Goal: Check status: Check status

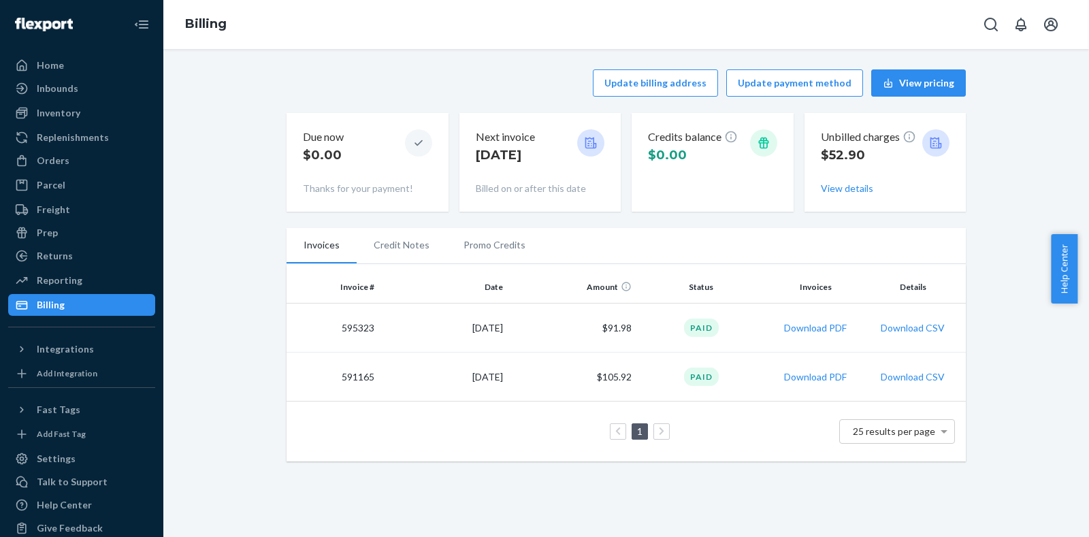
click at [601, 381] on td "$105.92" at bounding box center [572, 377] width 129 height 49
click at [704, 376] on div "Paid" at bounding box center [701, 377] width 35 height 18
click at [596, 316] on td "$91.98" at bounding box center [572, 328] width 129 height 49
click at [342, 327] on td "595323" at bounding box center [333, 328] width 93 height 49
click at [355, 372] on td "591165" at bounding box center [333, 377] width 93 height 49
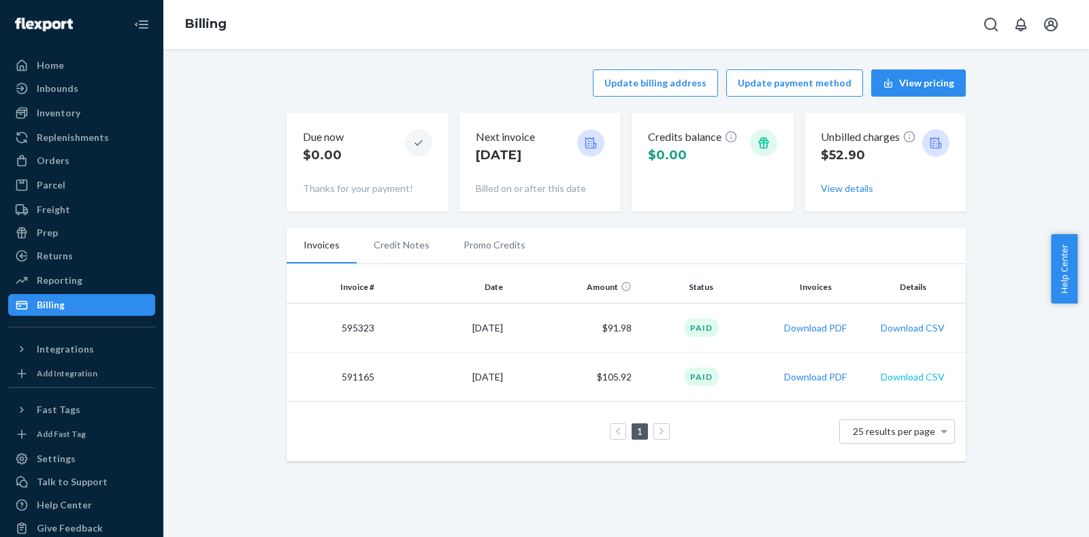
click at [913, 376] on button "Download CSV" at bounding box center [913, 377] width 64 height 14
click at [823, 378] on button "Download PDF" at bounding box center [815, 377] width 63 height 14
click at [906, 429] on span "25 results per page" at bounding box center [894, 431] width 82 height 12
click at [817, 331] on button "Download PDF" at bounding box center [815, 328] width 63 height 14
click at [57, 165] on div "Orders" at bounding box center [53, 161] width 33 height 14
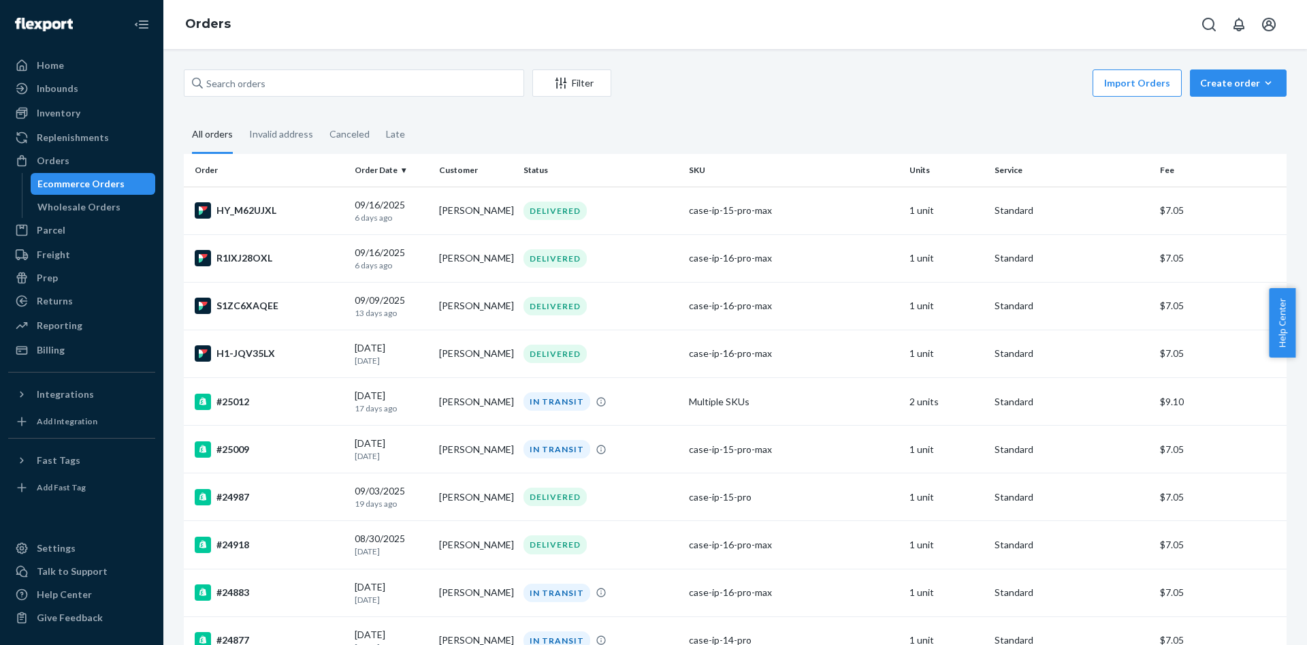
click at [580, 59] on div "Filter Import Orders Create order Ecommerce order Removal order All orders Inva…" at bounding box center [734, 347] width 1143 height 596
click at [579, 91] on button "Filter" at bounding box center [571, 82] width 79 height 27
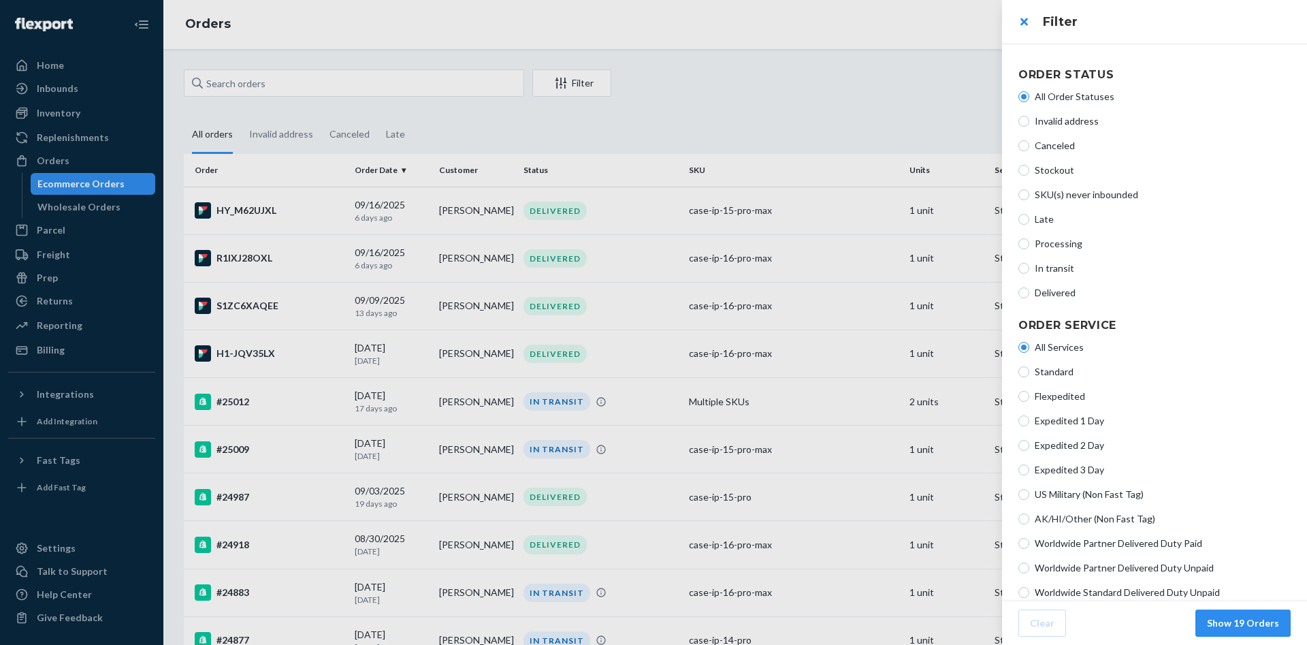
click at [1062, 261] on span "In transit" at bounding box center [1162, 268] width 256 height 14
click at [1029, 263] on input "In transit" at bounding box center [1023, 268] width 11 height 11
radio input "true"
click at [1061, 100] on span "All Order Statuses" at bounding box center [1162, 97] width 256 height 14
click at [1029, 100] on input "All Order Statuses" at bounding box center [1023, 96] width 11 height 11
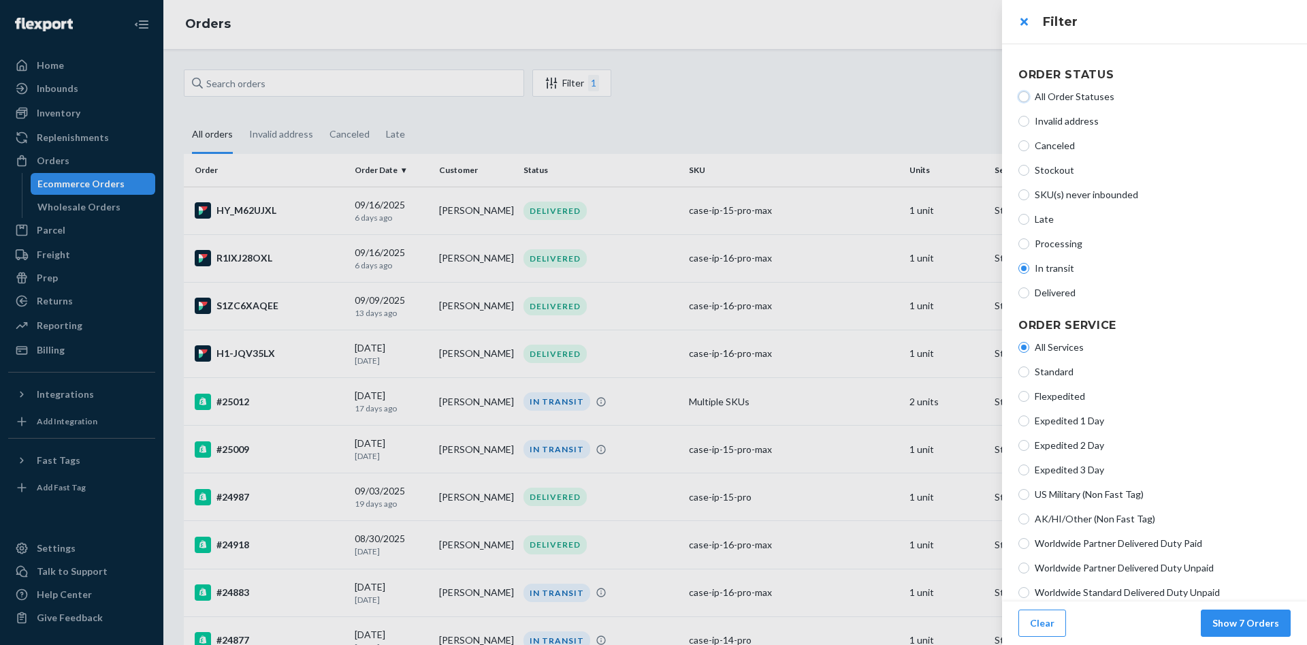
radio input "true"
radio input "false"
click at [1077, 536] on button "Show 19 Orders" at bounding box center [1242, 622] width 95 height 27
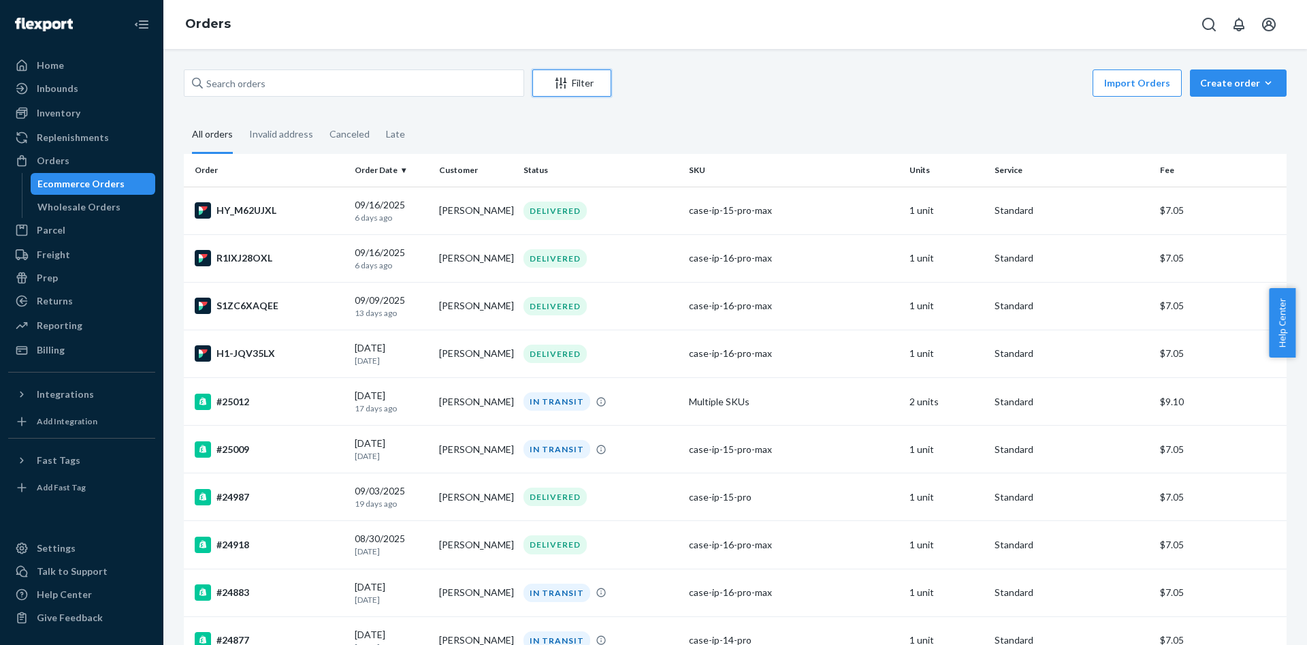
click at [593, 90] on button "Filter" at bounding box center [571, 82] width 79 height 27
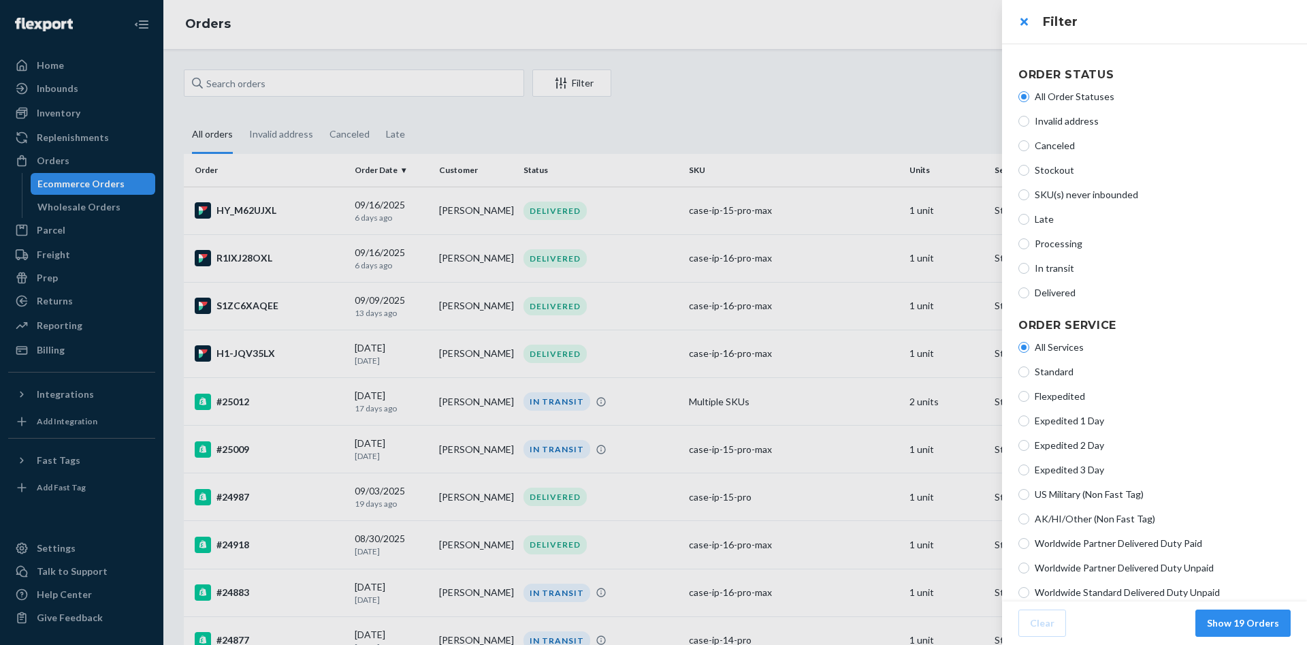
click at [1060, 289] on span "Delivered" at bounding box center [1162, 293] width 256 height 14
click at [1029, 289] on input "Delivered" at bounding box center [1023, 292] width 11 height 11
radio input "true"
radio input "false"
click at [1077, 536] on button "Show 12 Orders" at bounding box center [1242, 622] width 95 height 27
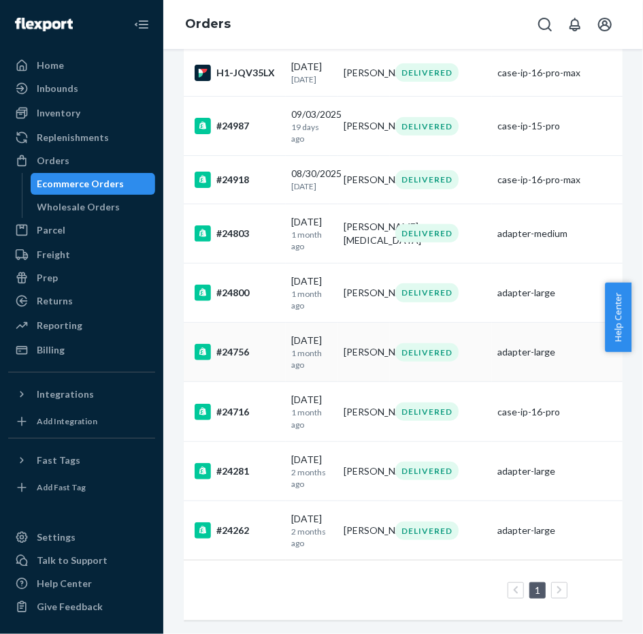
scroll to position [344, 0]
click at [88, 116] on div "Inventory" at bounding box center [82, 112] width 144 height 19
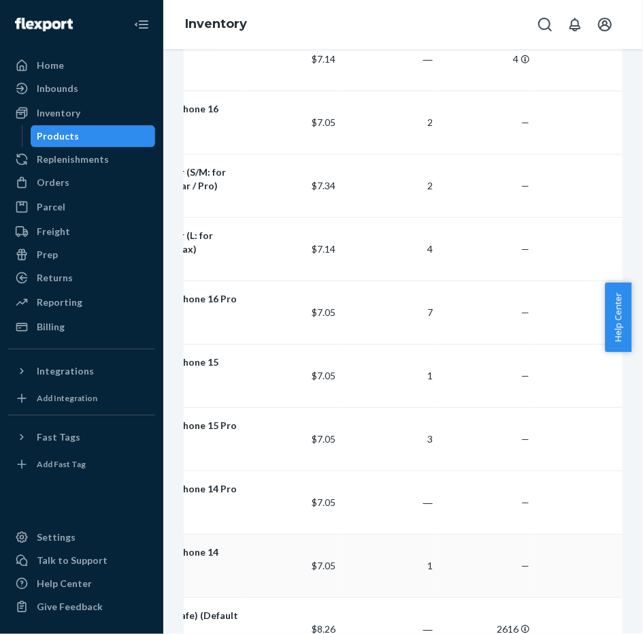
scroll to position [0, 452]
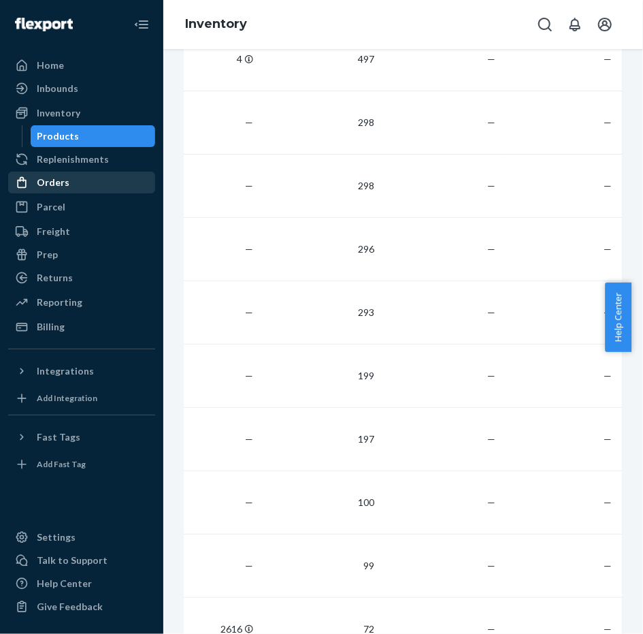
click at [72, 193] on link "Orders" at bounding box center [81, 183] width 147 height 22
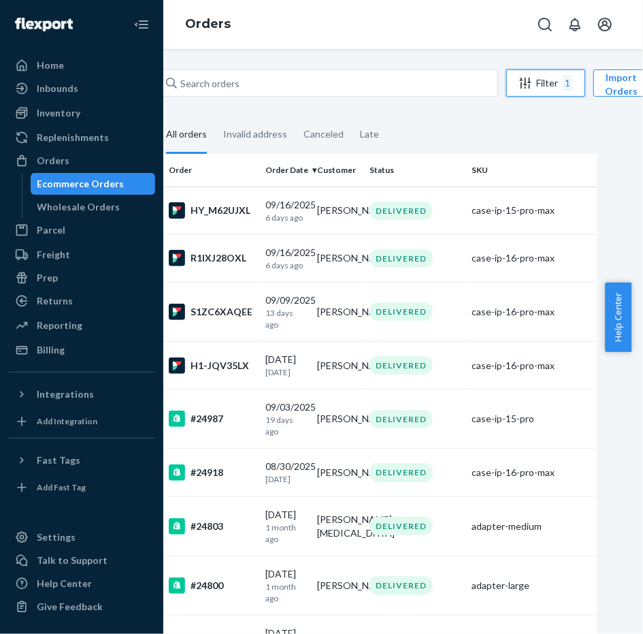
click at [534, 95] on button "Filter 1" at bounding box center [545, 82] width 79 height 27
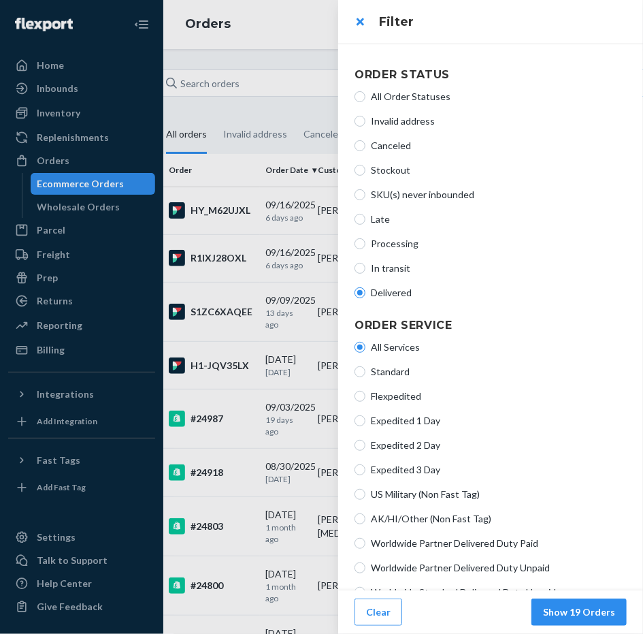
click at [417, 95] on span "All Order Statuses" at bounding box center [499, 97] width 256 height 14
click at [365, 95] on input "All Order Statuses" at bounding box center [360, 96] width 11 height 11
radio input "true"
radio input "false"
click at [576, 536] on button "Show 19 Orders" at bounding box center [579, 611] width 95 height 27
